Goal: Check status: Check status

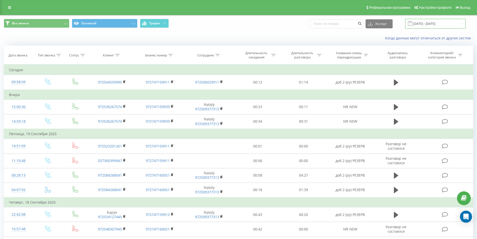
click at [448, 23] on input "[DATE] - [DATE]" at bounding box center [435, 24] width 61 height 10
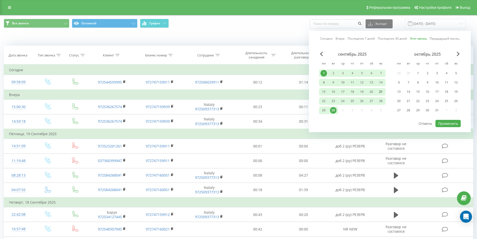
click at [381, 90] on div "21" at bounding box center [381, 91] width 7 height 7
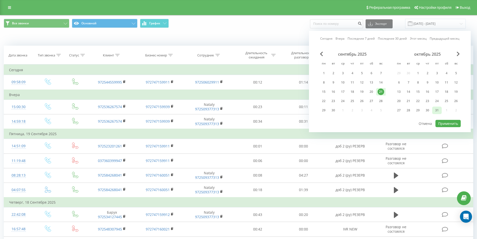
click at [439, 109] on div "31" at bounding box center [437, 110] width 7 height 7
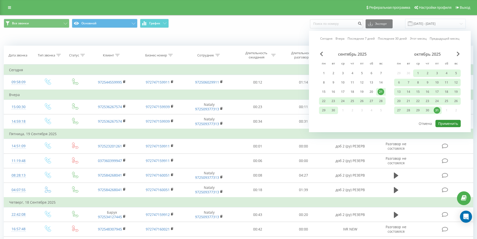
click at [452, 122] on button "Применить" at bounding box center [448, 123] width 25 height 7
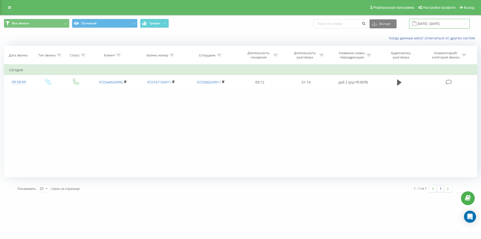
click at [428, 22] on input "[DATE] - [DATE]" at bounding box center [439, 24] width 61 height 10
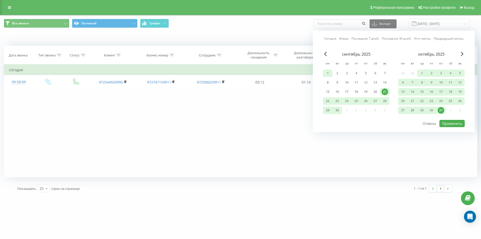
click at [326, 70] on div "1" at bounding box center [327, 73] width 7 height 7
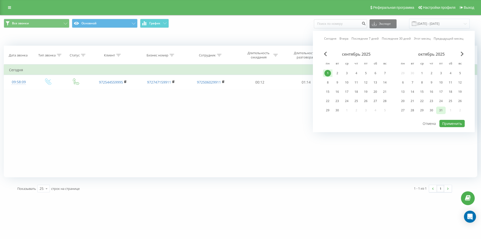
click at [441, 109] on div "31" at bounding box center [441, 110] width 7 height 7
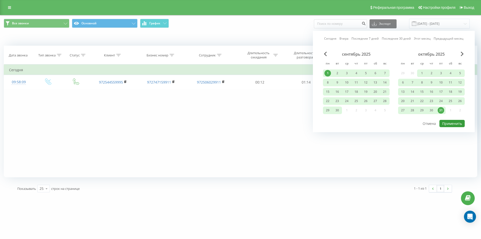
click at [453, 123] on button "Применить" at bounding box center [451, 123] width 25 height 7
type input "[DATE] - [DATE]"
